Goal: Information Seeking & Learning: Understand process/instructions

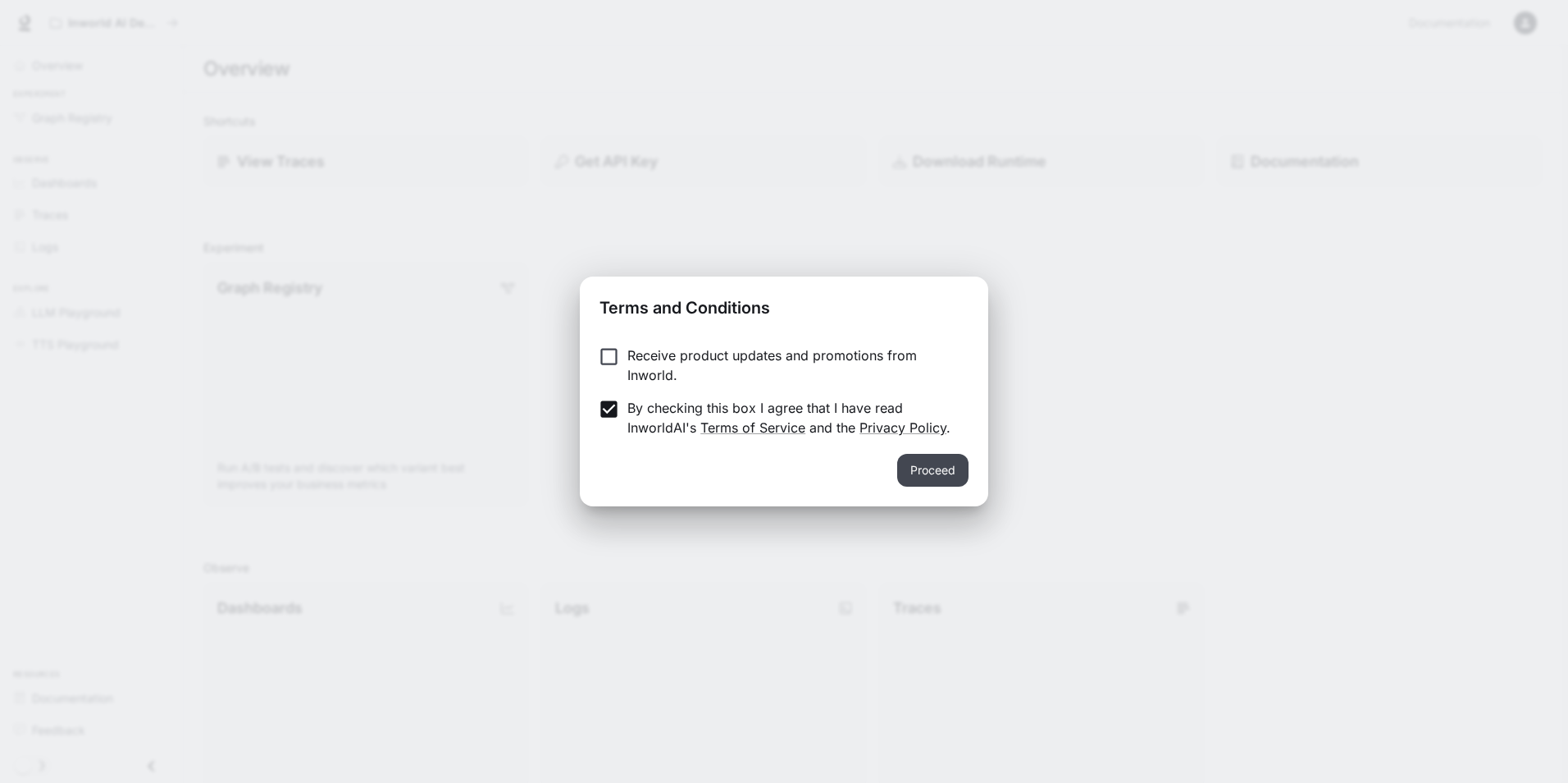
click at [907, 463] on button "Proceed" at bounding box center [933, 470] width 71 height 33
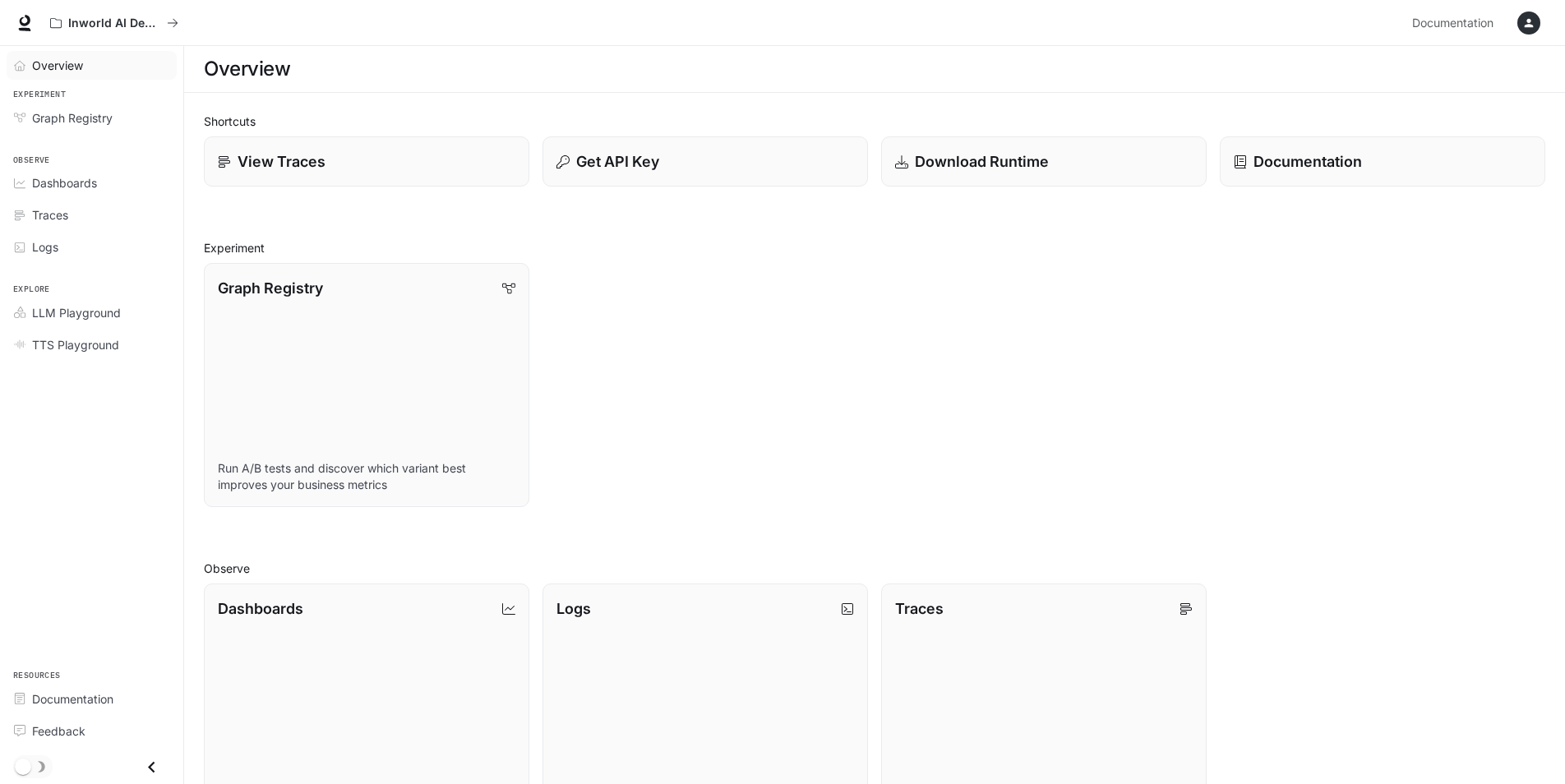
click at [77, 69] on span "Overview" at bounding box center [57, 65] width 51 height 17
click at [1530, 17] on icon "button" at bounding box center [1529, 23] width 13 height 13
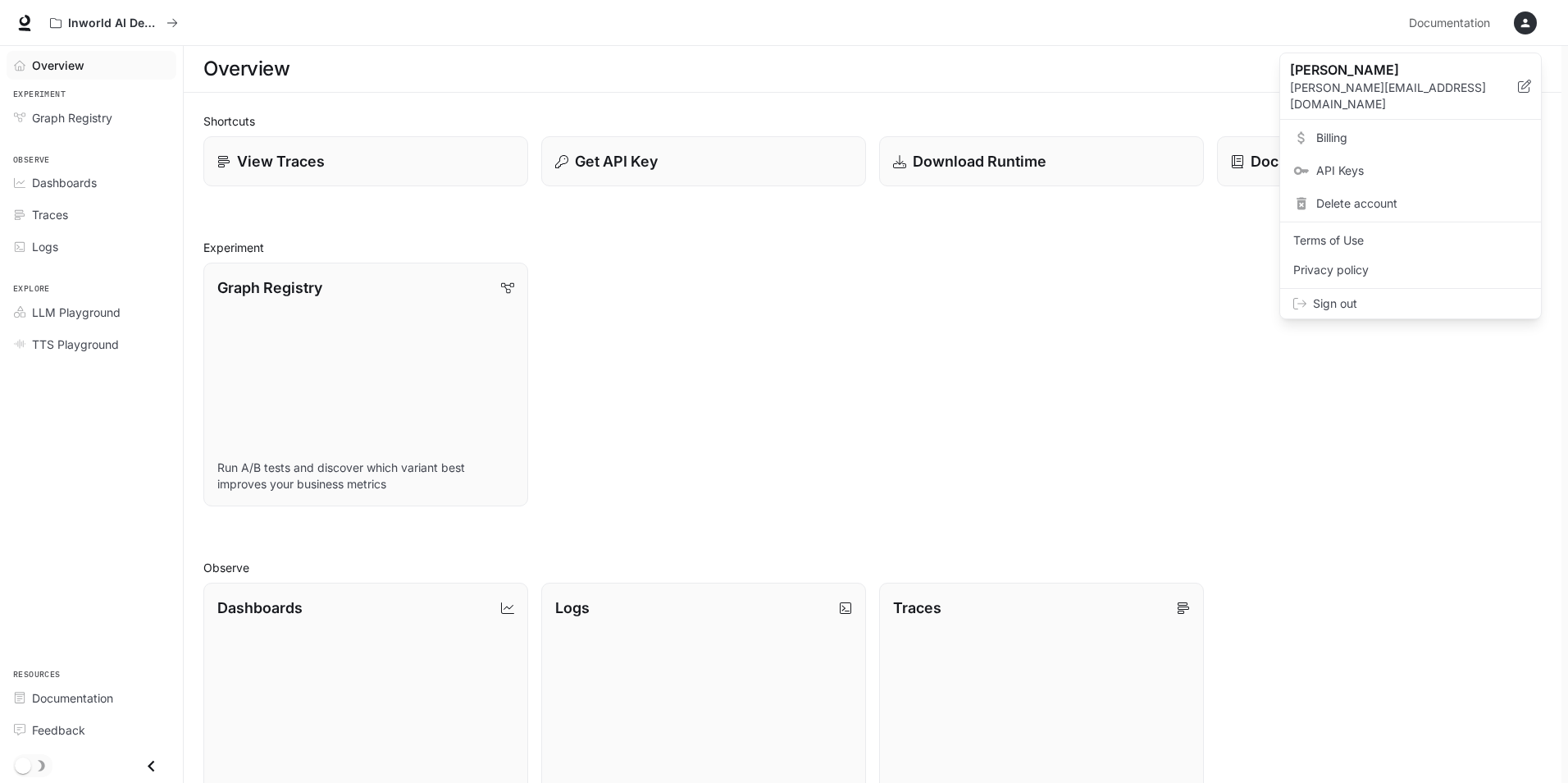
click at [607, 159] on div at bounding box center [784, 391] width 1568 height 783
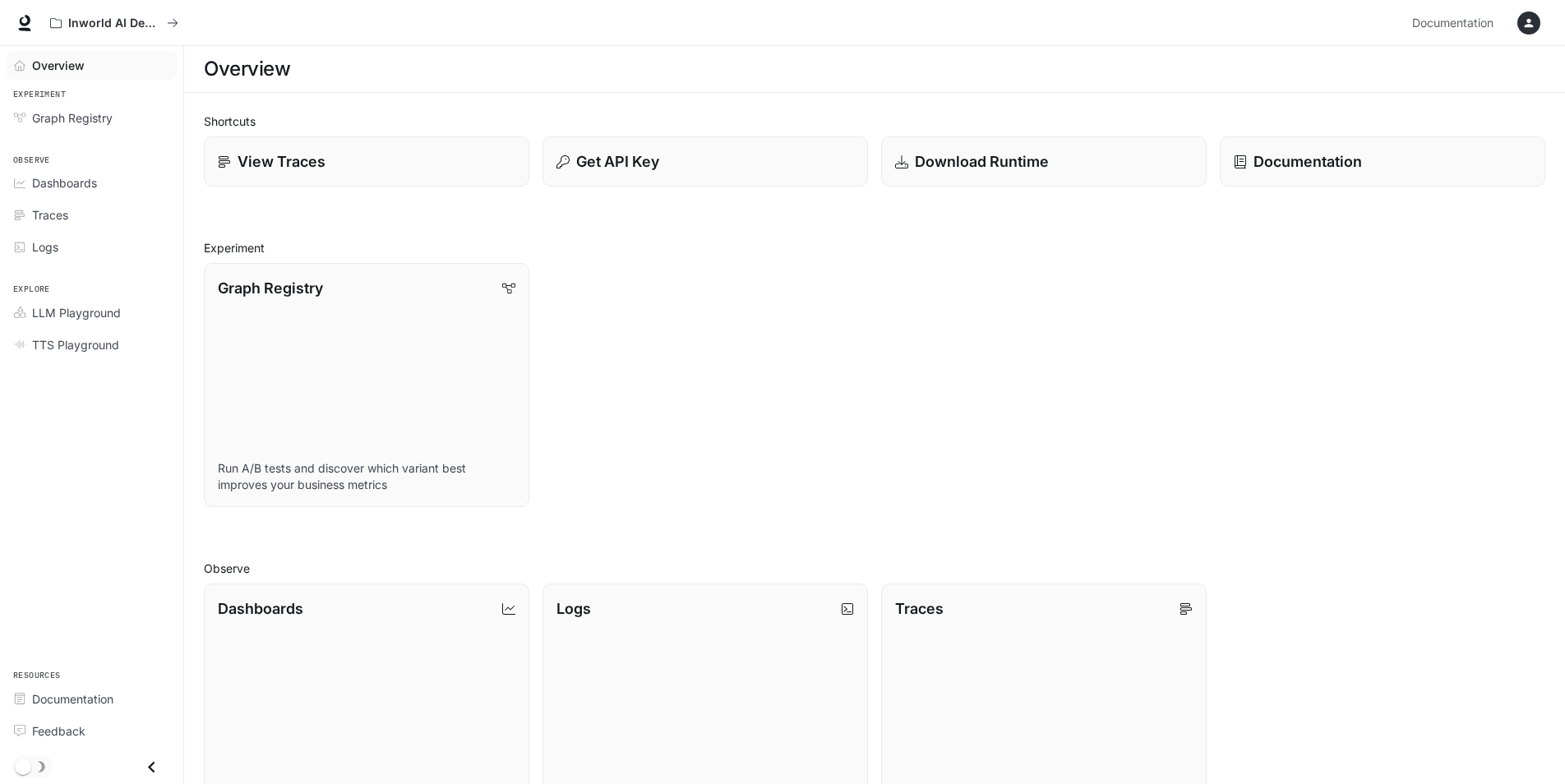
click at [608, 159] on p "Get API Key" at bounding box center [617, 161] width 83 height 22
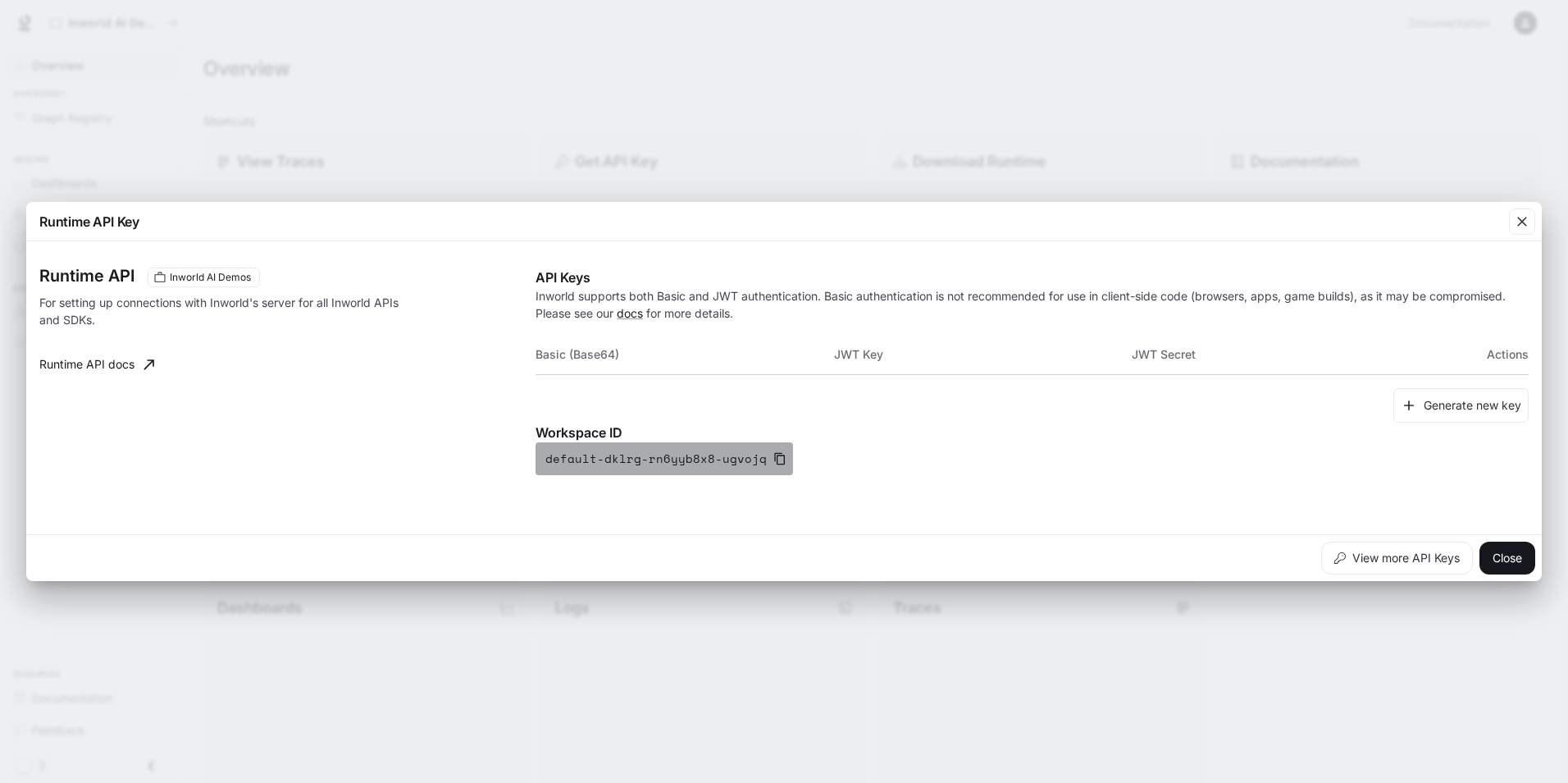
click at [773, 457] on icon "button" at bounding box center [780, 459] width 13 height 13
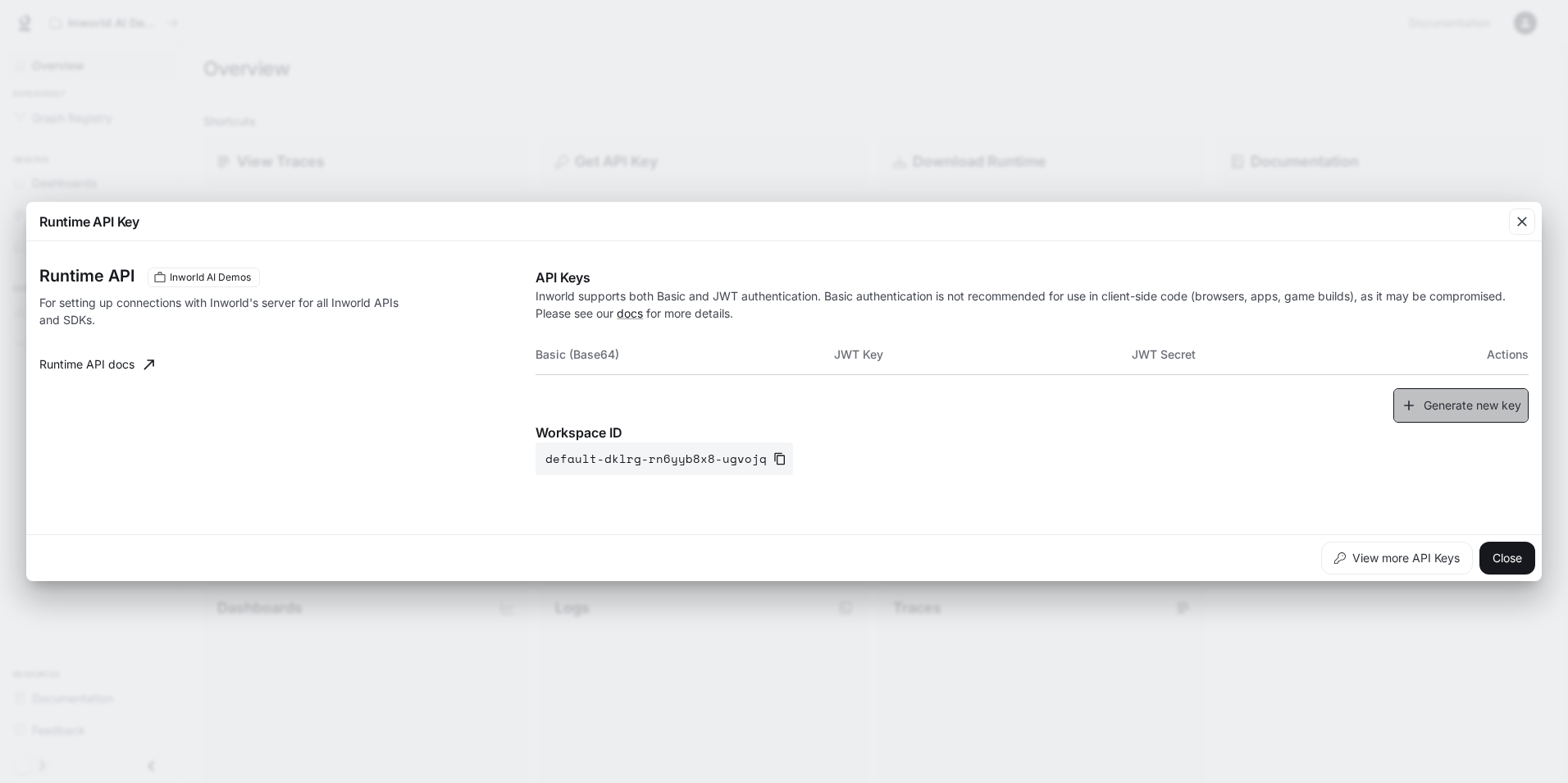
click at [1459, 403] on button "Generate new key" at bounding box center [1461, 405] width 135 height 35
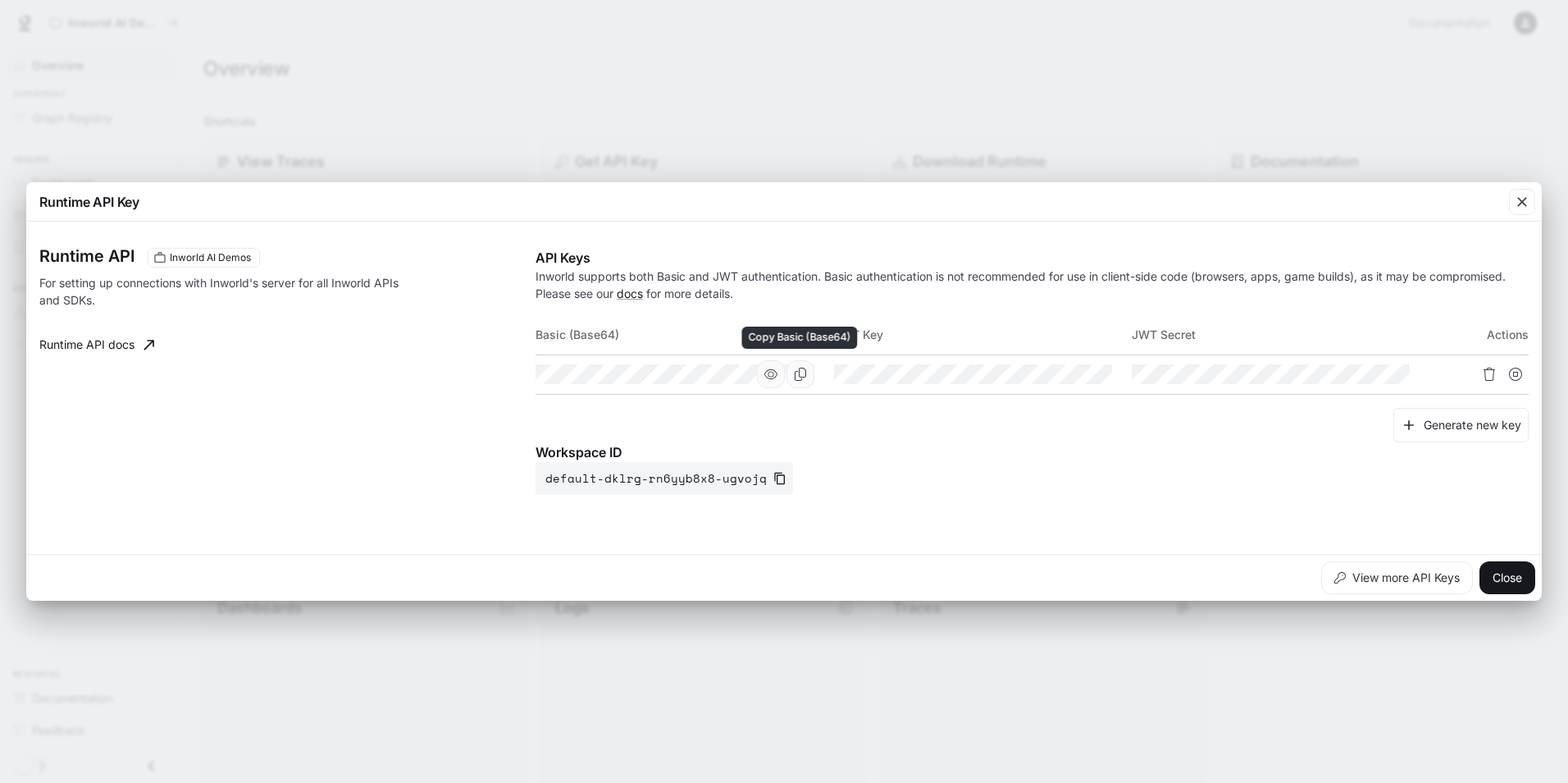
click at [800, 372] on icon "Copy Basic (Base64)" at bounding box center [801, 374] width 13 height 13
click at [1389, 578] on button "View more API Keys" at bounding box center [1397, 577] width 151 height 33
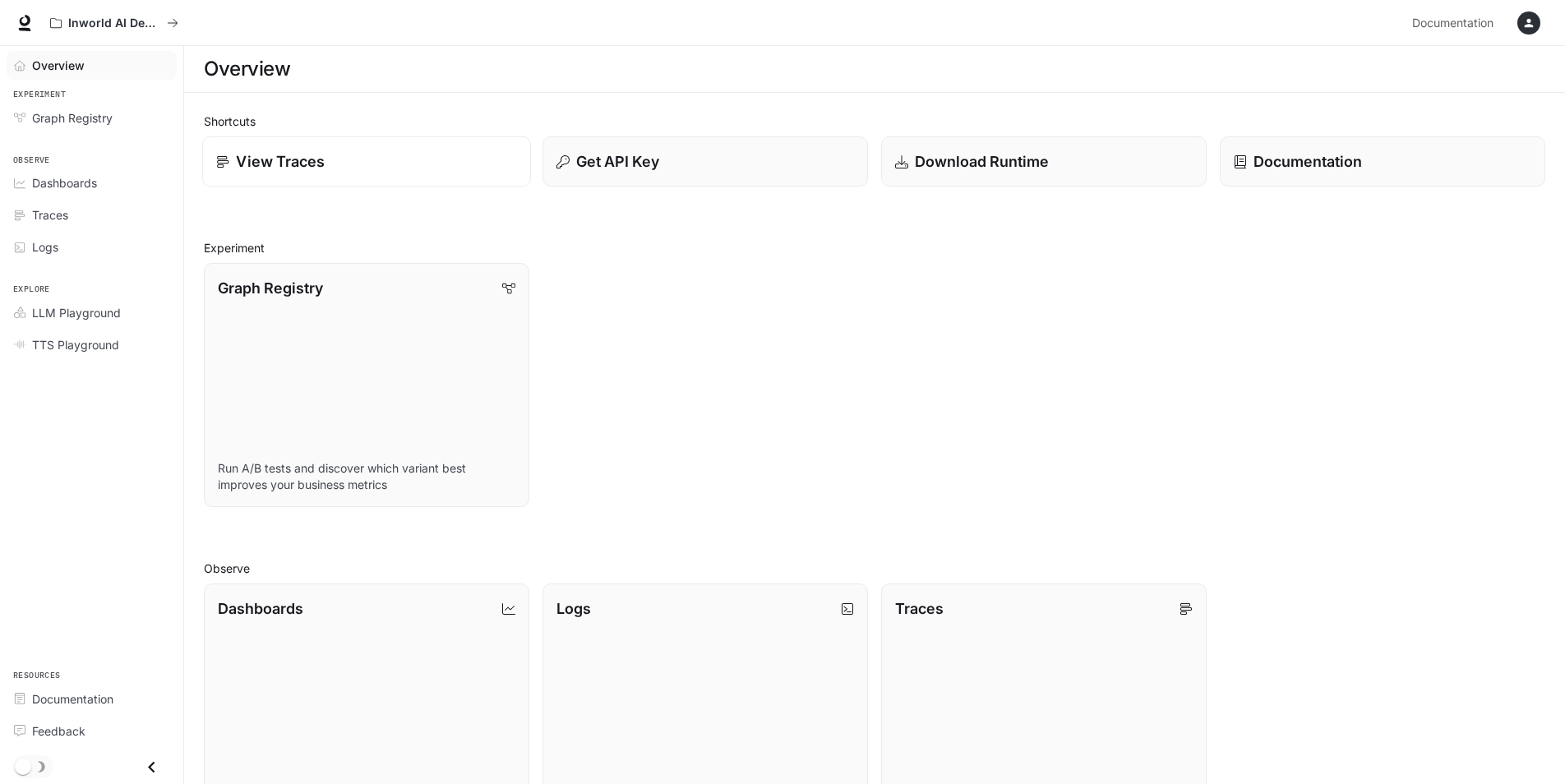
click at [321, 157] on p "View Traces" at bounding box center [280, 161] width 88 height 22
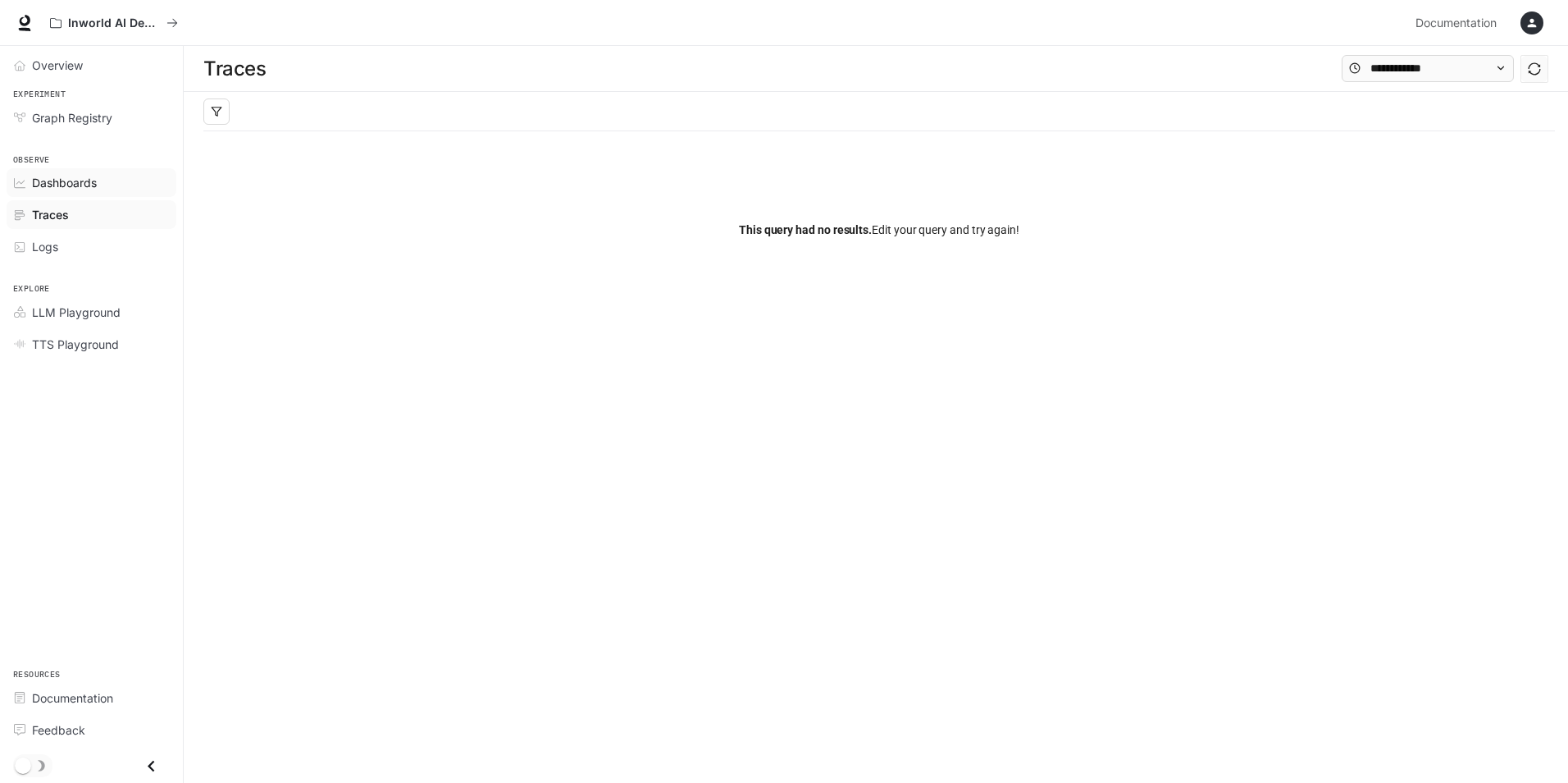
click at [71, 179] on span "Dashboards" at bounding box center [64, 182] width 65 height 17
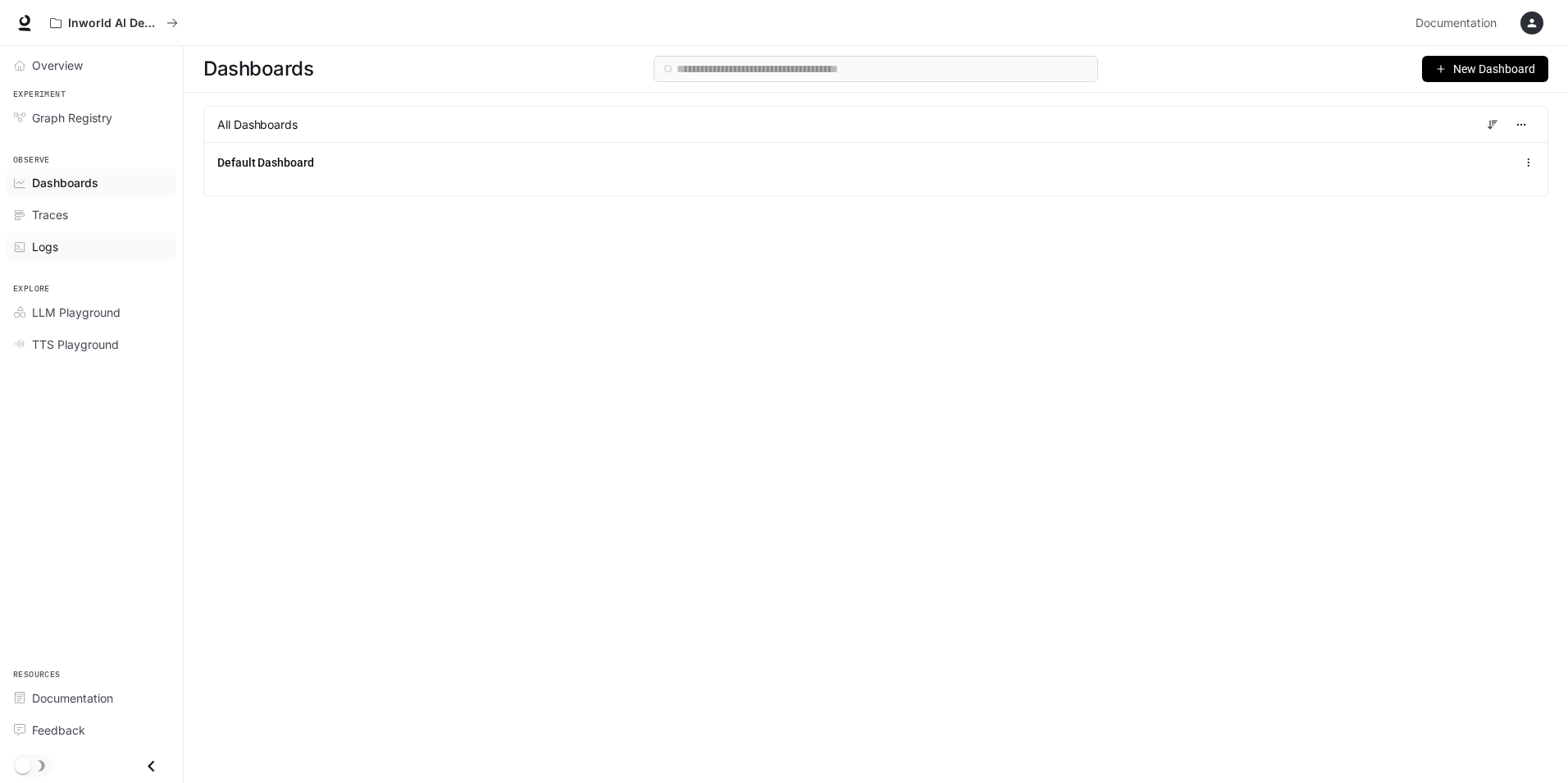
click at [48, 247] on span "Logs" at bounding box center [44, 246] width 26 height 17
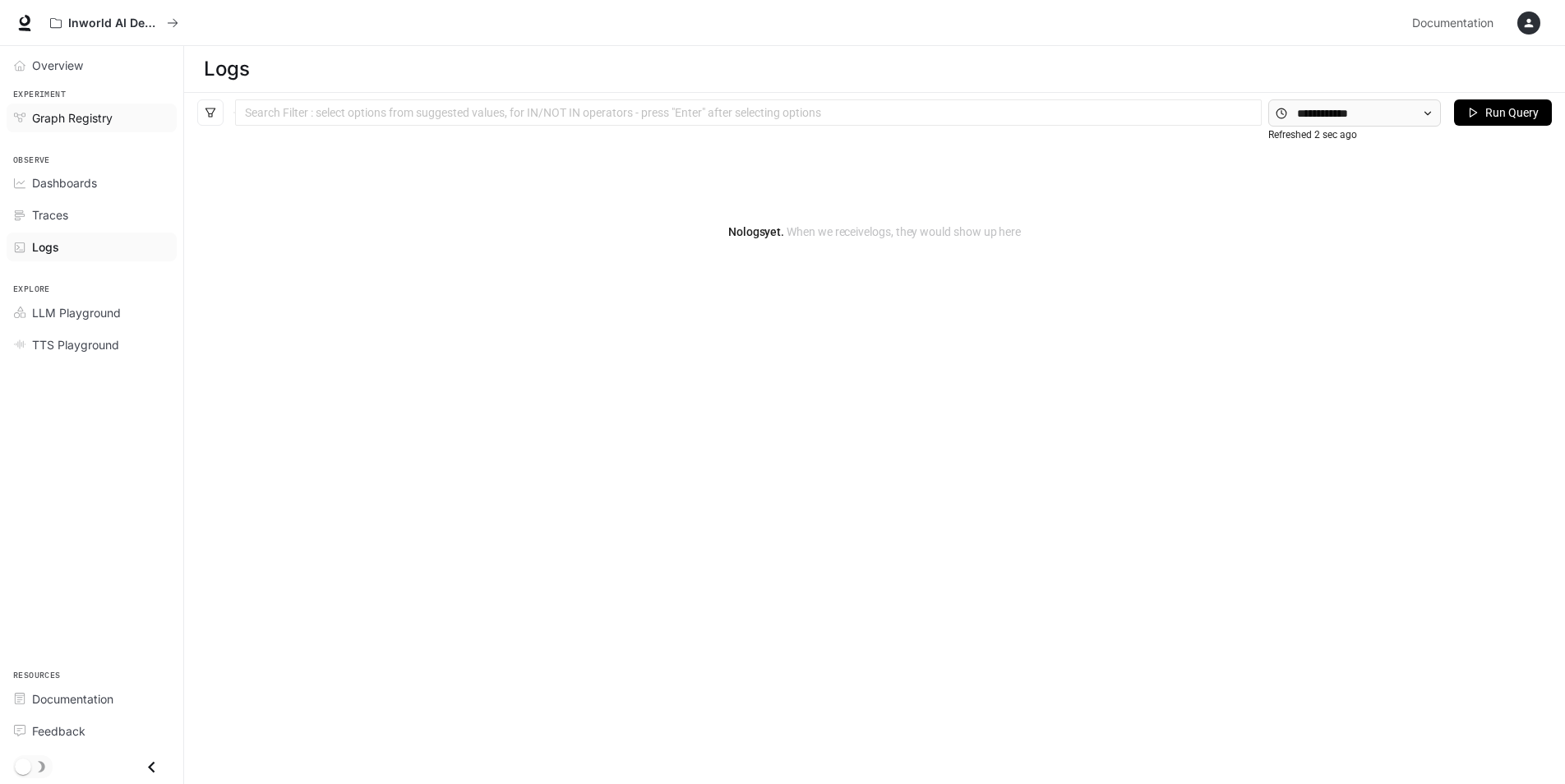
click at [66, 117] on span "Graph Registry" at bounding box center [72, 118] width 81 height 17
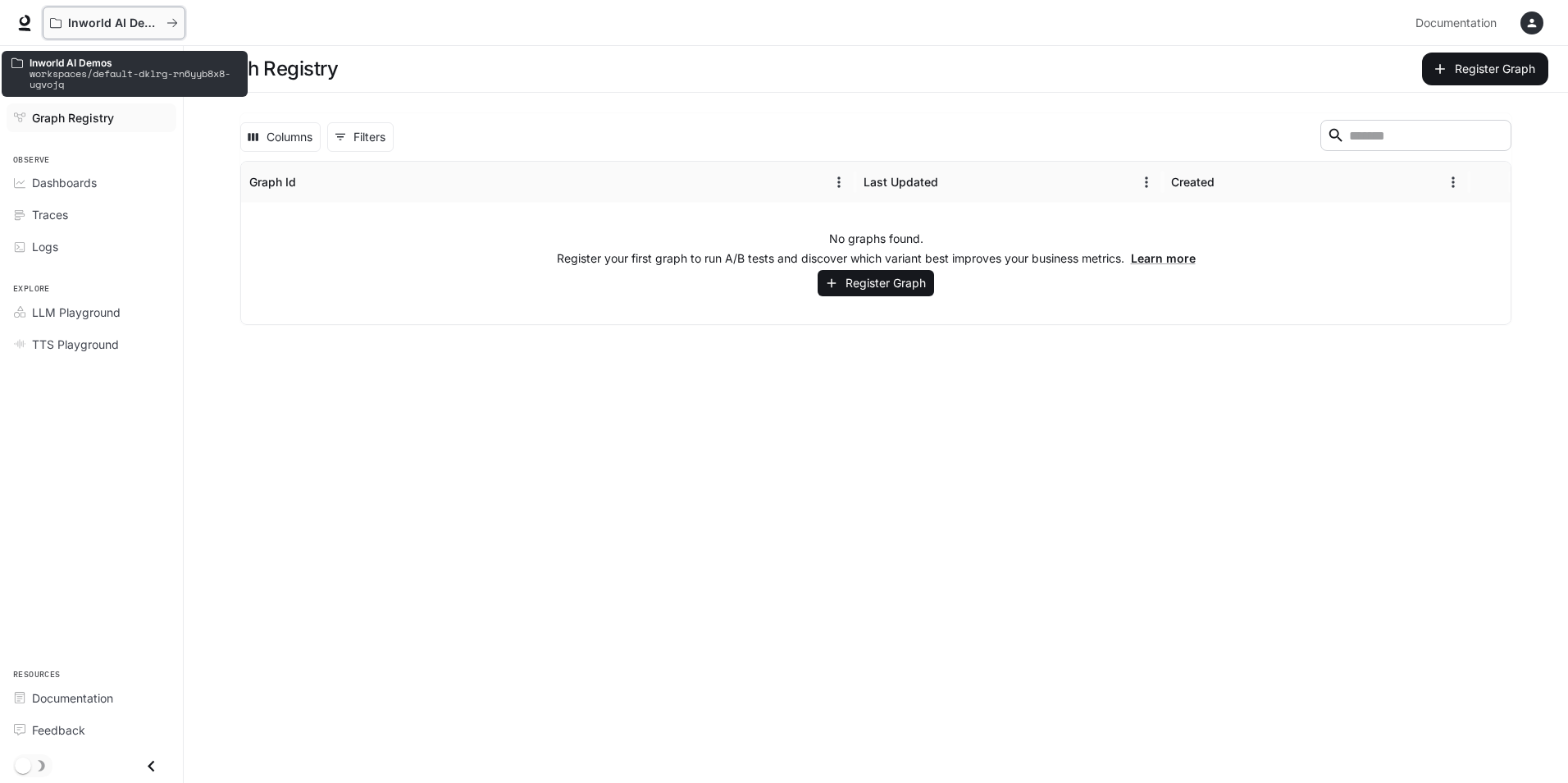
click at [103, 29] on p "Inworld AI Demos" at bounding box center [114, 23] width 92 height 14
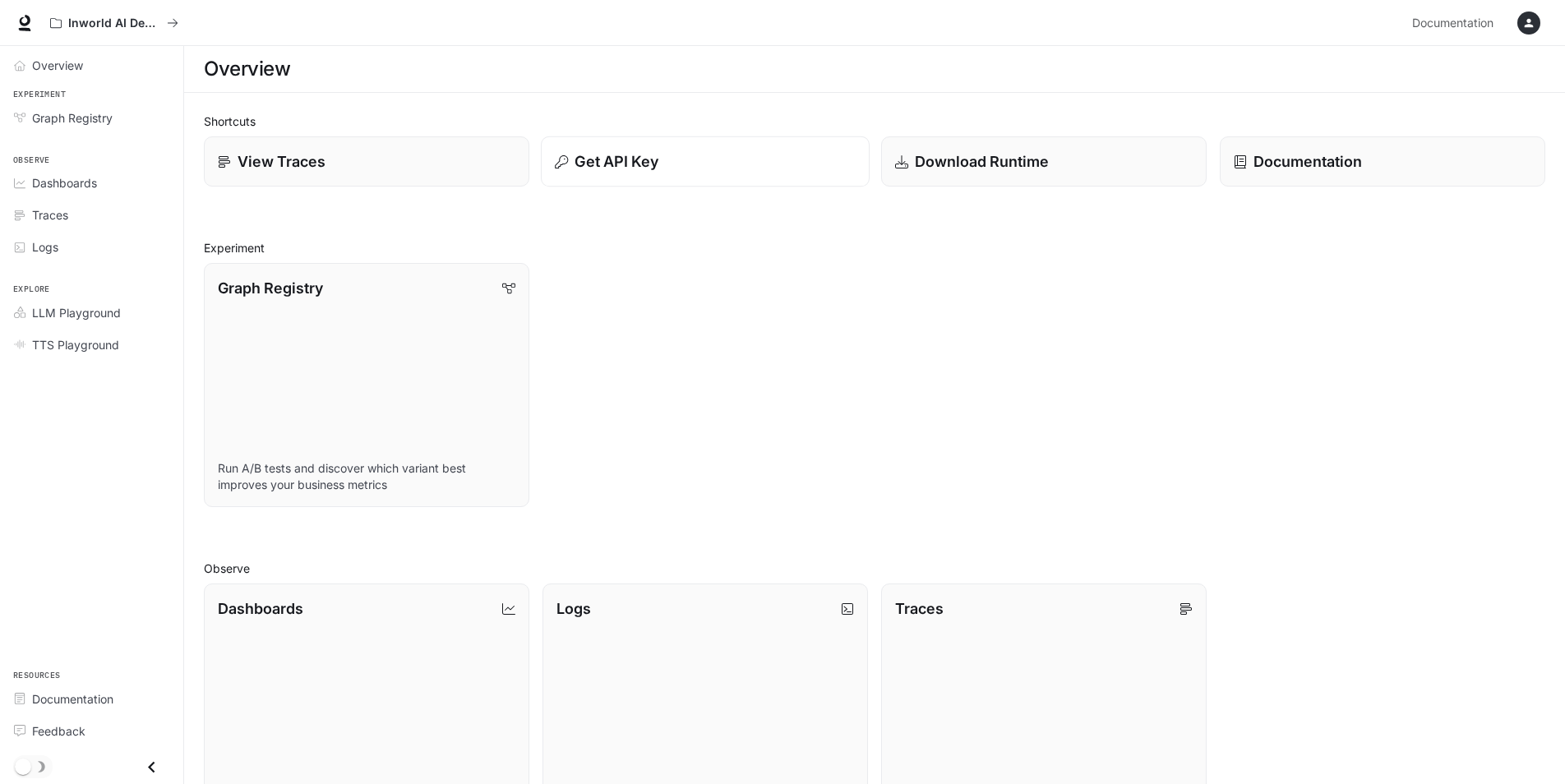
click at [624, 170] on p "Get API Key" at bounding box center [615, 161] width 84 height 22
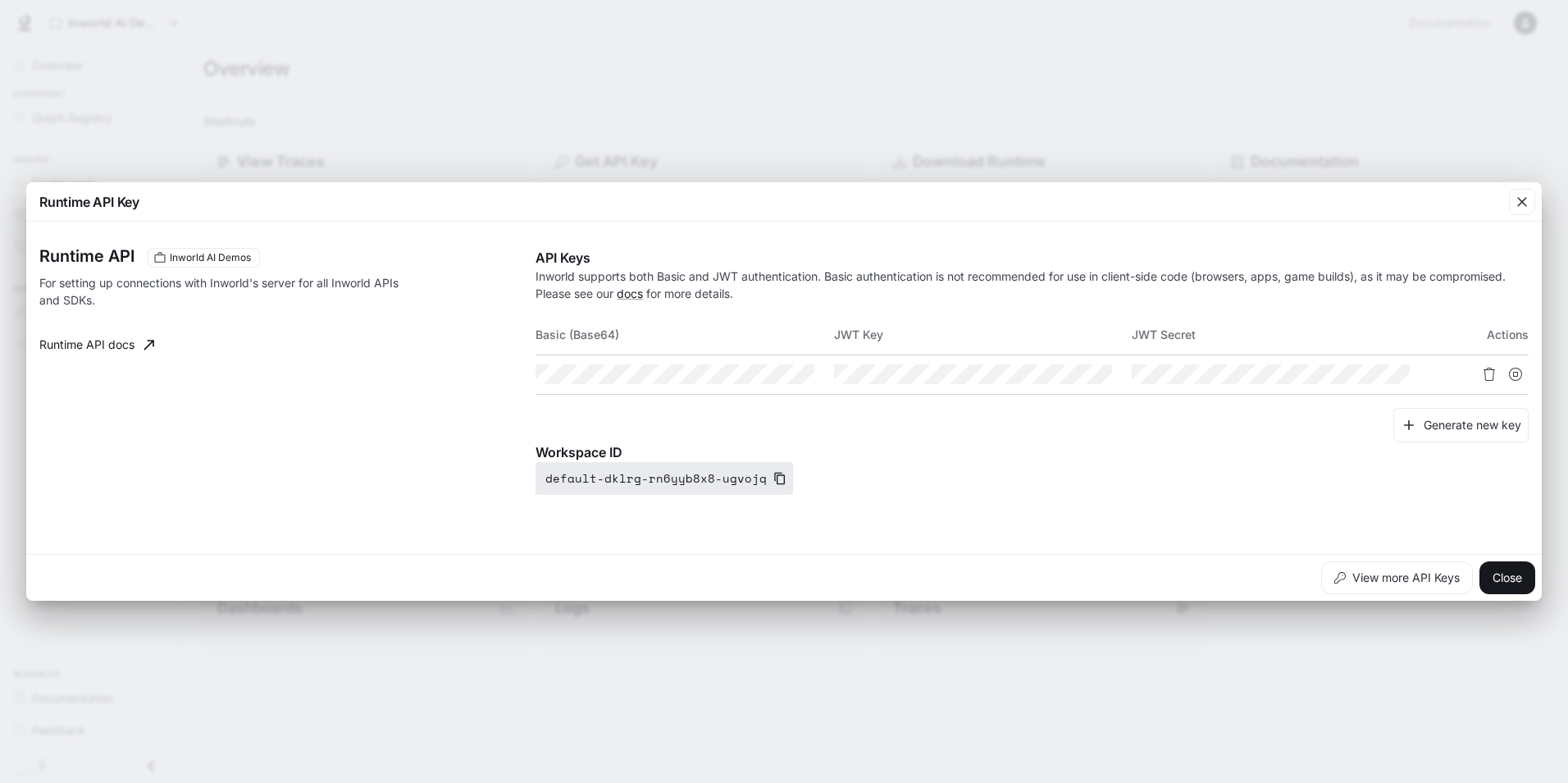
click at [775, 478] on icon "button" at bounding box center [780, 478] width 11 height 12
click at [89, 345] on link "Runtime API docs" at bounding box center [97, 344] width 128 height 33
